Goal: Find contact information: Find contact information

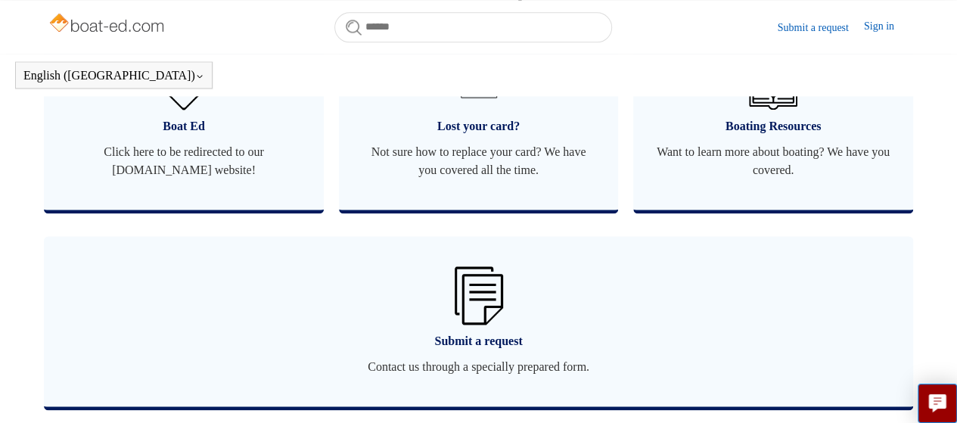
scroll to position [1093, 0]
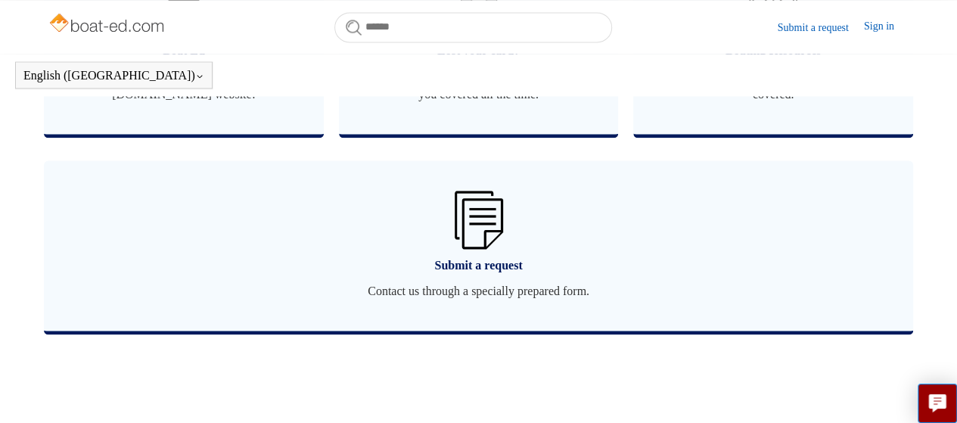
click at [461, 223] on img at bounding box center [479, 220] width 48 height 58
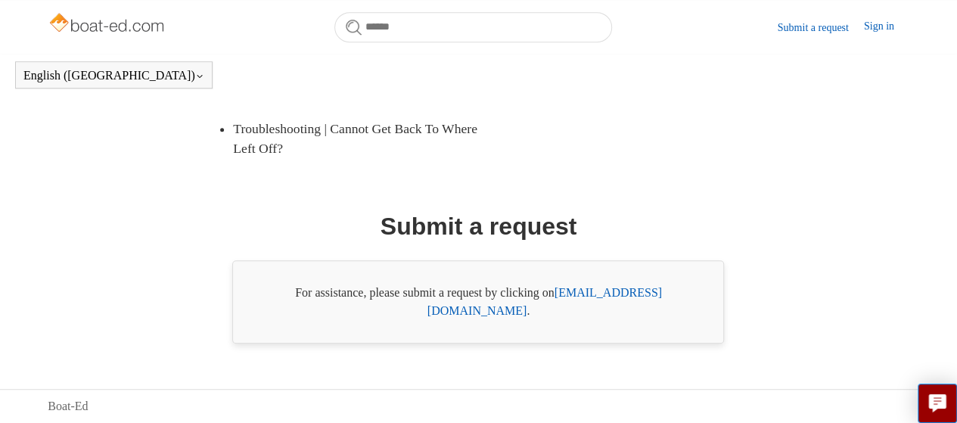
scroll to position [389, 0]
click at [592, 311] on link "support@boat-ed.com" at bounding box center [544, 301] width 235 height 31
click at [598, 311] on link "support@boat-ed.com" at bounding box center [544, 301] width 235 height 31
click at [593, 309] on link "support@boat-ed.com" at bounding box center [544, 301] width 235 height 31
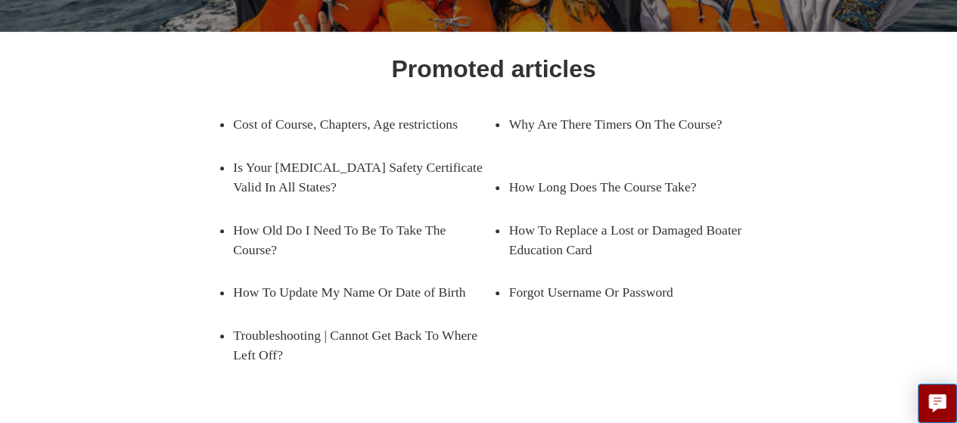
scroll to position [0, 0]
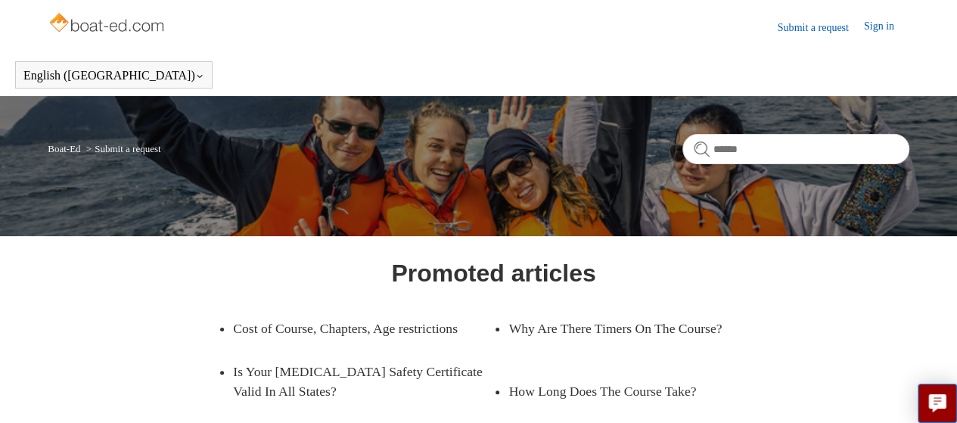
click at [418, 0] on html "Skip to main content Submit a request Sign in English (US) Español Français Boa…" at bounding box center [478, 417] width 957 height 834
